Goal: Information Seeking & Learning: Learn about a topic

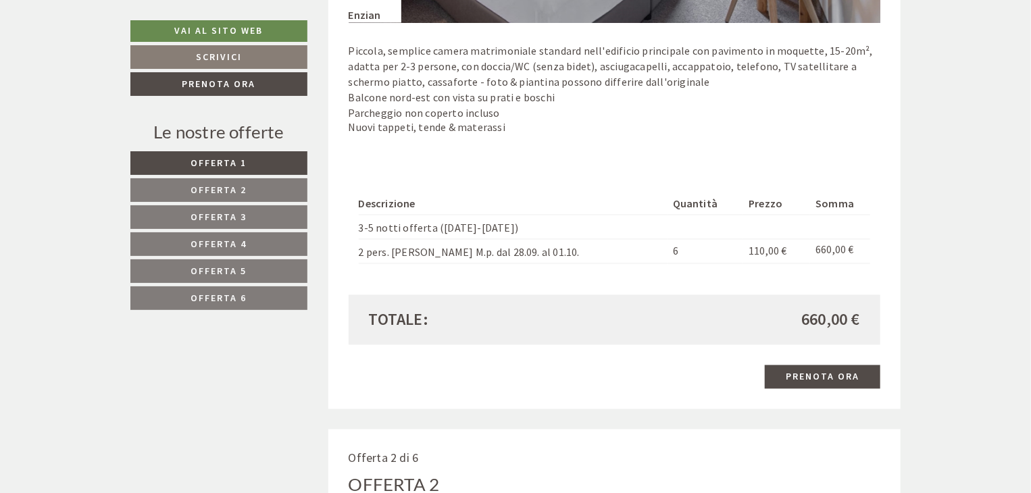
scroll to position [1146, 0]
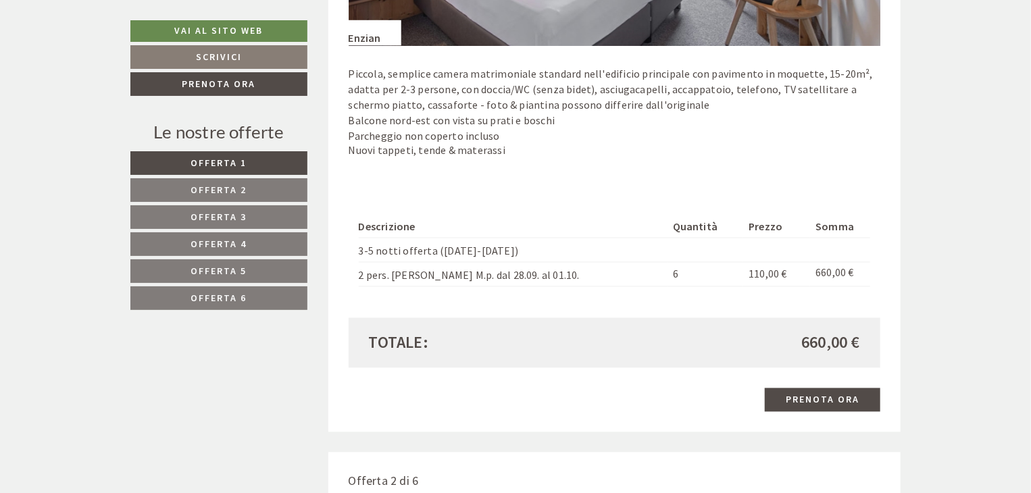
click at [230, 162] on span "Offerta 1" at bounding box center [219, 163] width 56 height 12
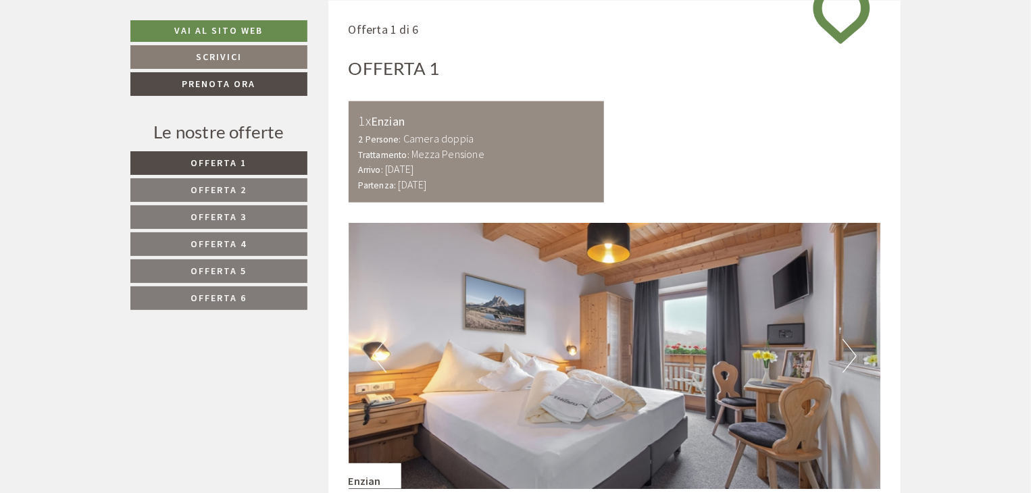
click at [218, 190] on span "Offerta 2" at bounding box center [219, 190] width 56 height 12
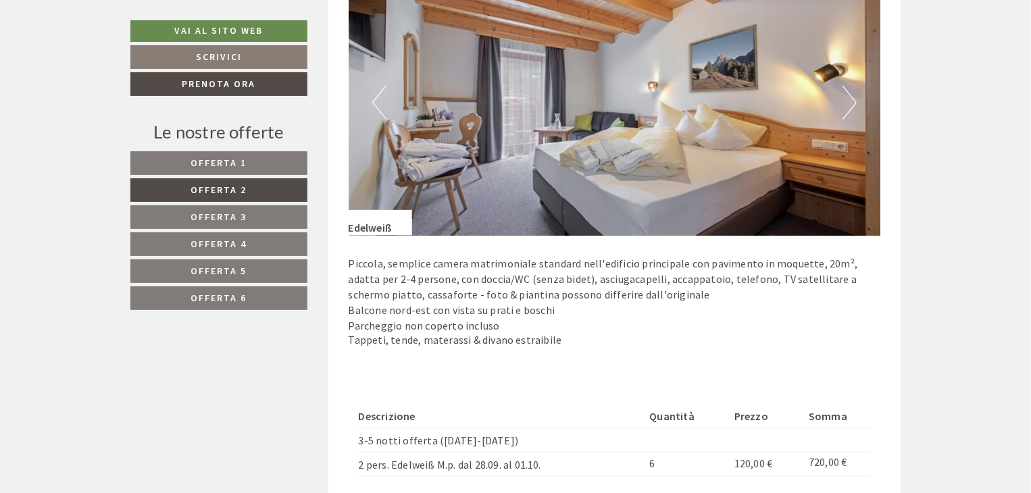
scroll to position [906, 0]
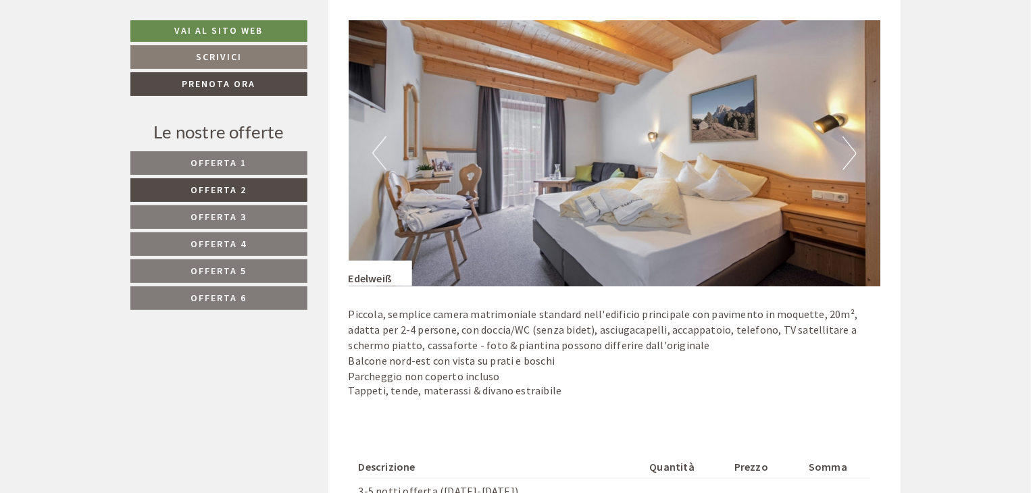
click at [227, 164] on span "Offerta 1" at bounding box center [219, 163] width 56 height 12
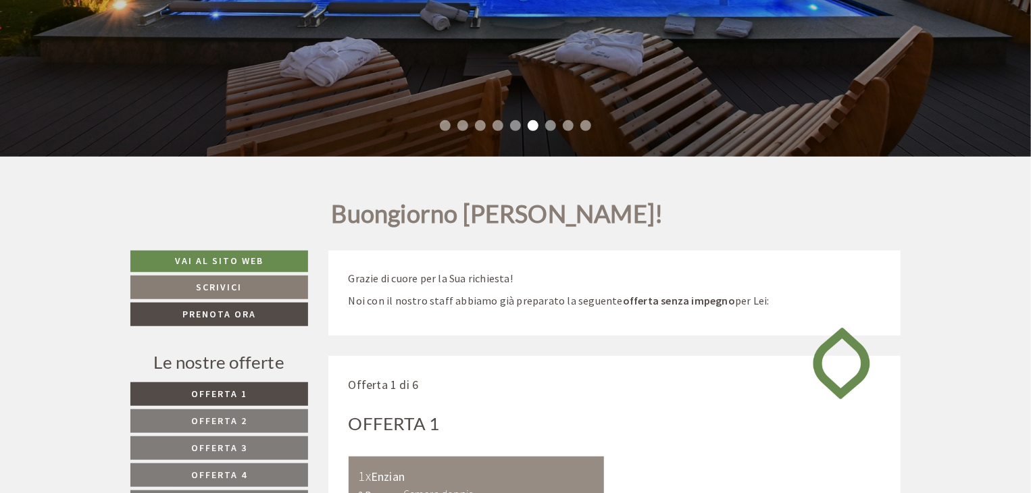
scroll to position [68, 0]
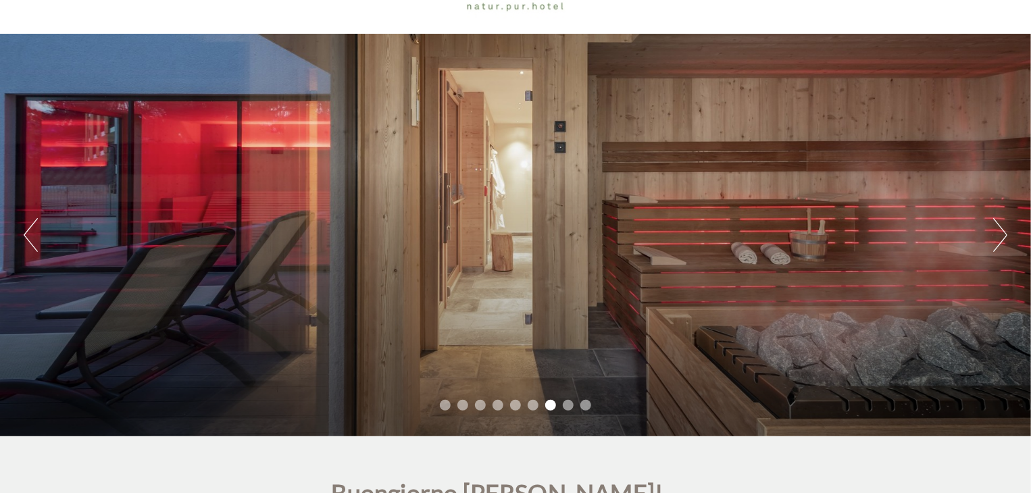
click at [999, 238] on button "Next" at bounding box center [1000, 235] width 14 height 34
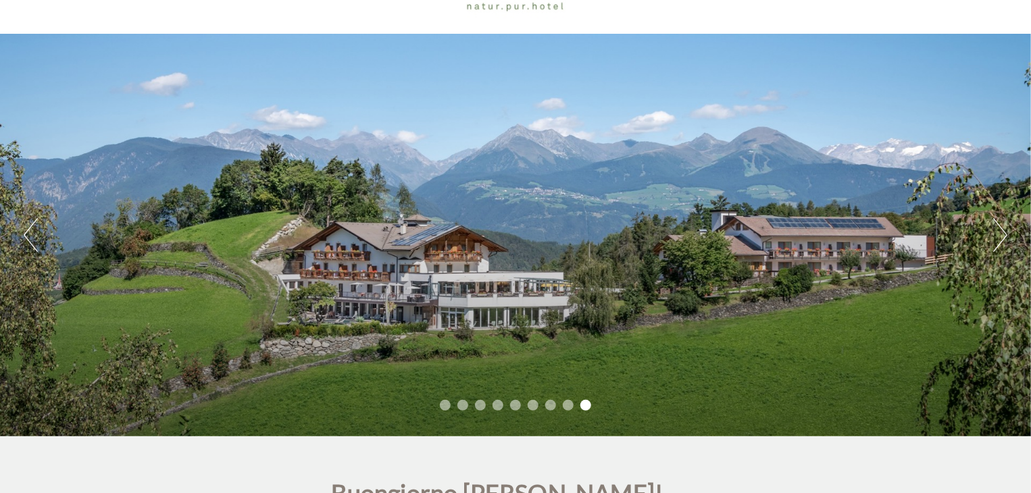
click at [1000, 238] on button "Next" at bounding box center [1000, 235] width 14 height 34
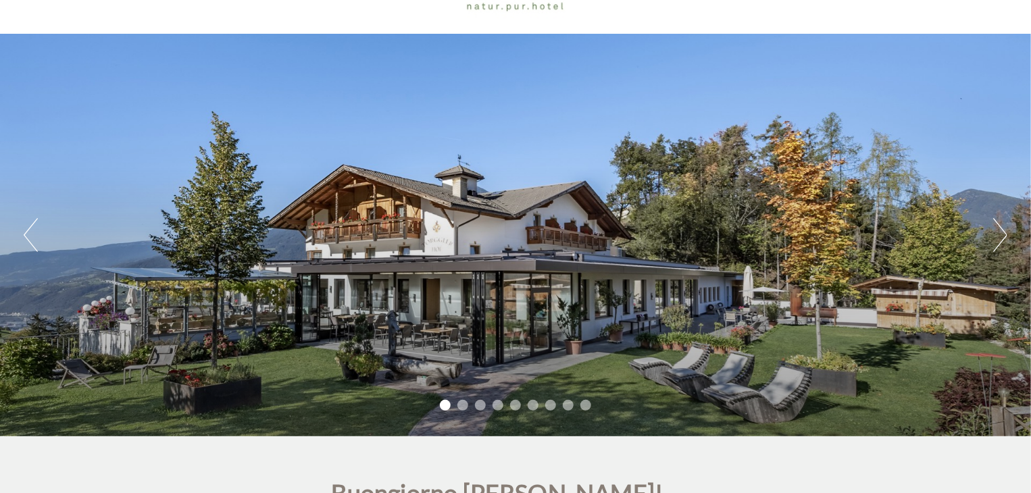
click at [1000, 238] on button "Next" at bounding box center [1000, 235] width 14 height 34
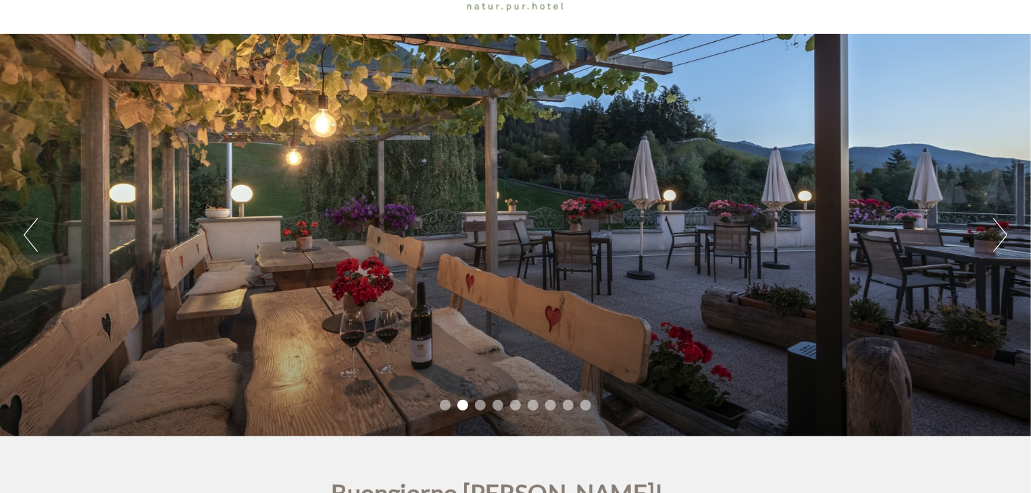
click at [1000, 238] on button "Next" at bounding box center [1000, 235] width 14 height 34
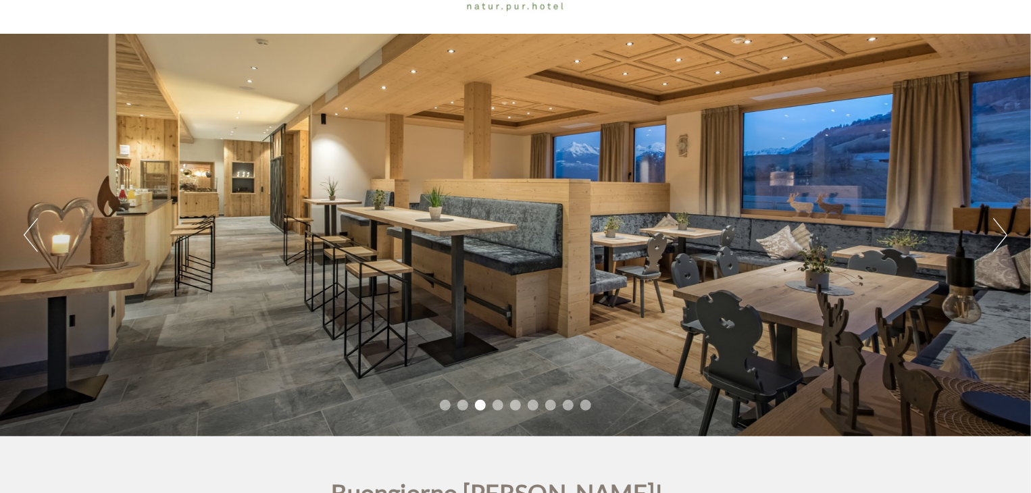
click at [1000, 238] on button "Next" at bounding box center [1000, 235] width 14 height 34
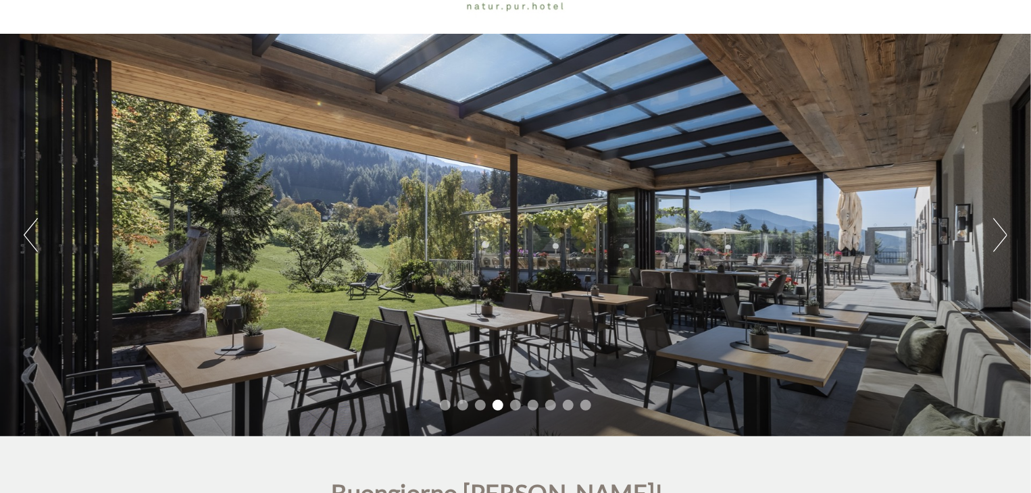
click at [1000, 238] on button "Next" at bounding box center [1000, 235] width 14 height 34
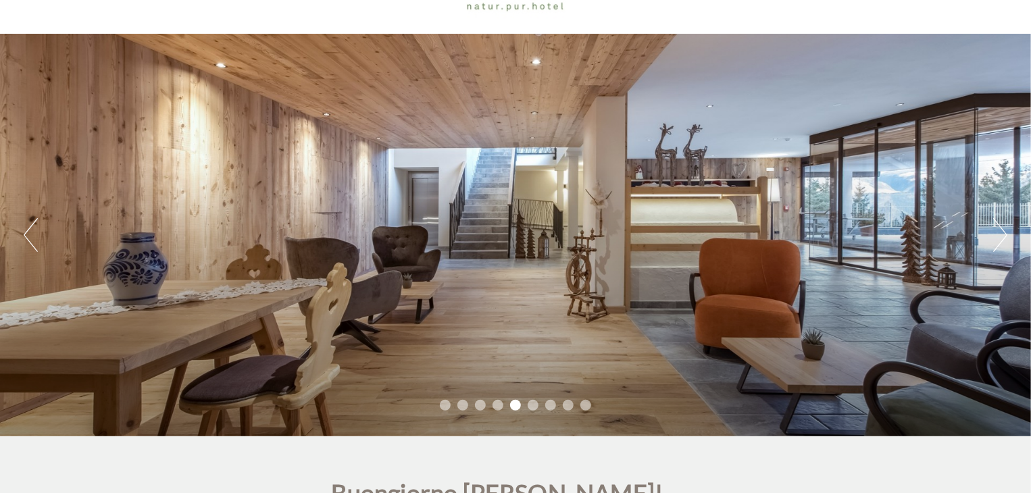
click at [1000, 238] on button "Next" at bounding box center [1000, 235] width 14 height 34
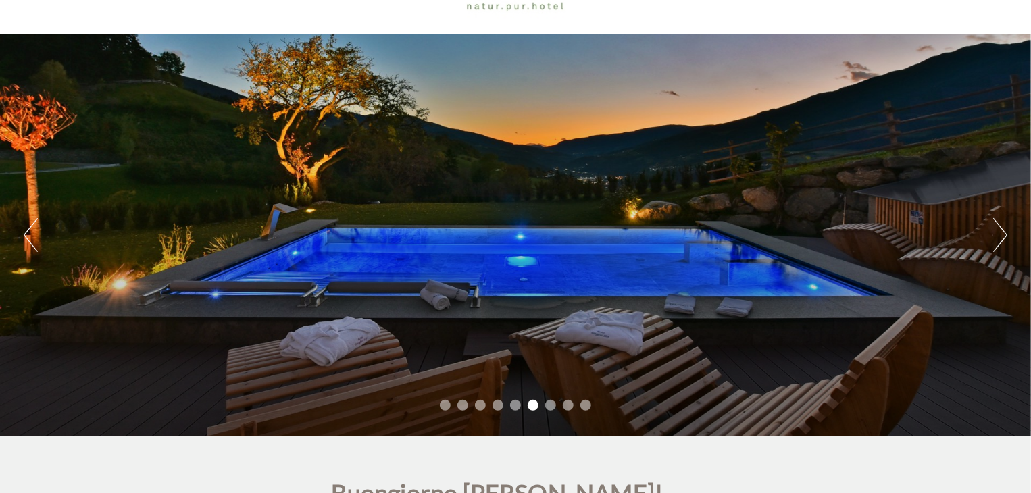
click at [1002, 239] on button "Next" at bounding box center [1000, 235] width 14 height 34
